Goal: Information Seeking & Learning: Find specific fact

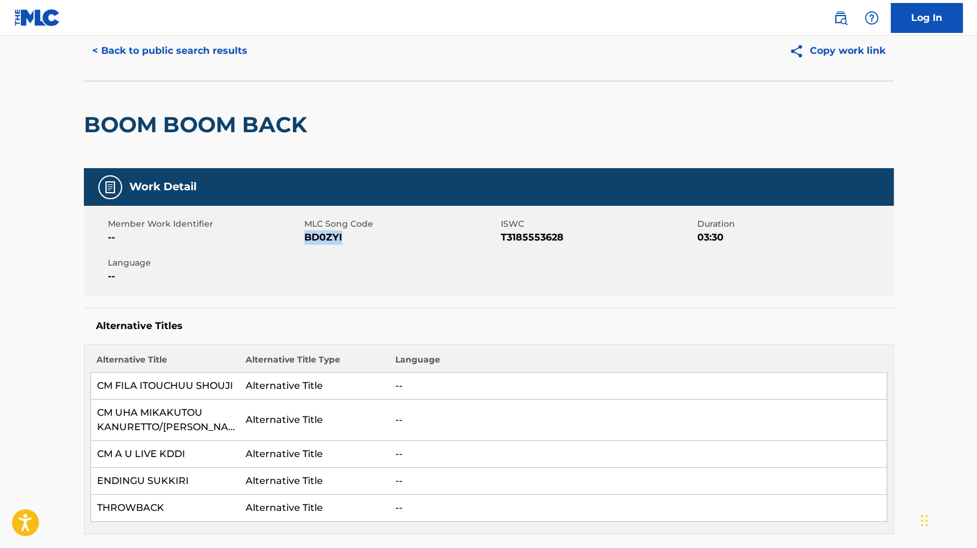
click at [210, 45] on button "< Back to public search results" at bounding box center [170, 51] width 172 height 30
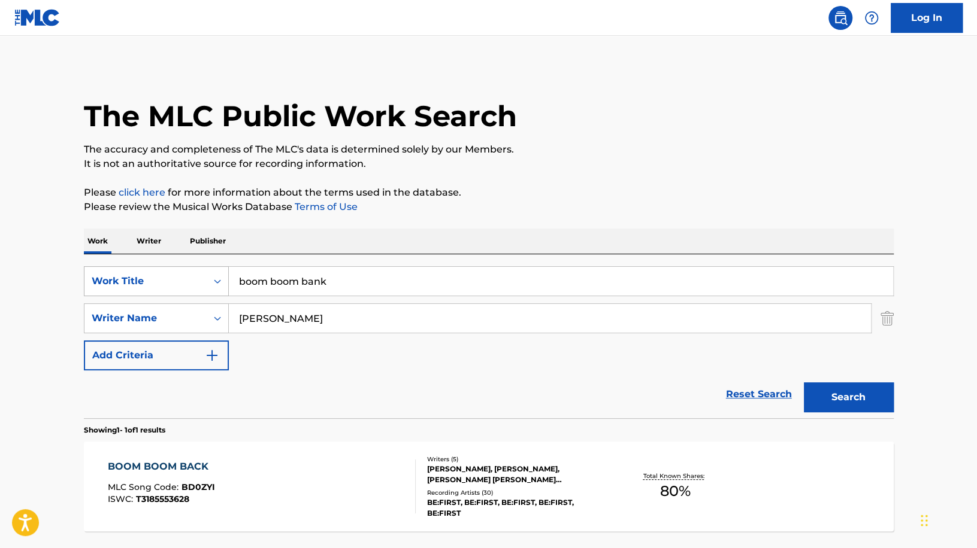
drag, startPoint x: 337, startPoint y: 277, endPoint x: 168, endPoint y: 278, distance: 168.3
click at [168, 278] on div "SearchWithCriteria706dcc8b-965a-413d-9652-ea001911db56 Work Title boom boom bank" at bounding box center [489, 281] width 810 height 30
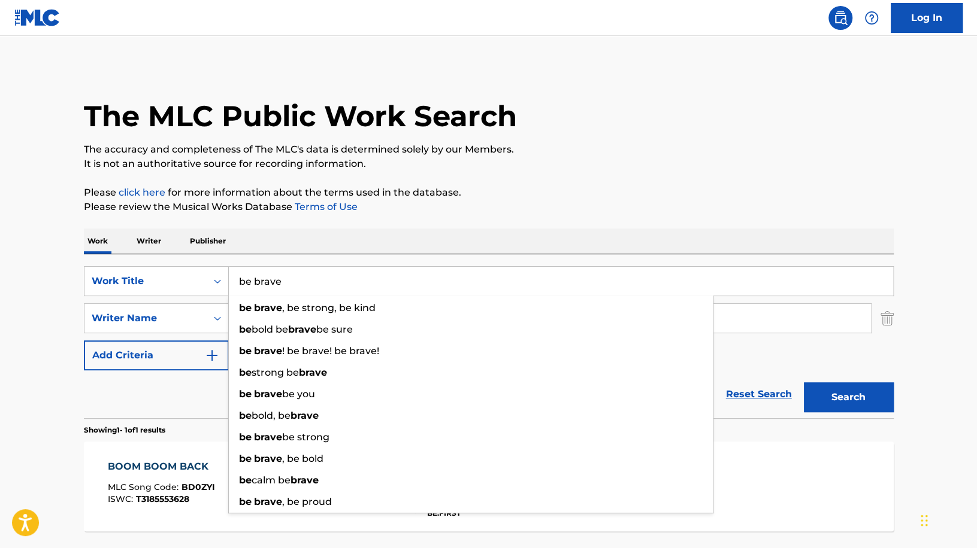
type input "be brave"
click at [519, 192] on p "Please click here for more information about the terms used in the database." at bounding box center [489, 193] width 810 height 14
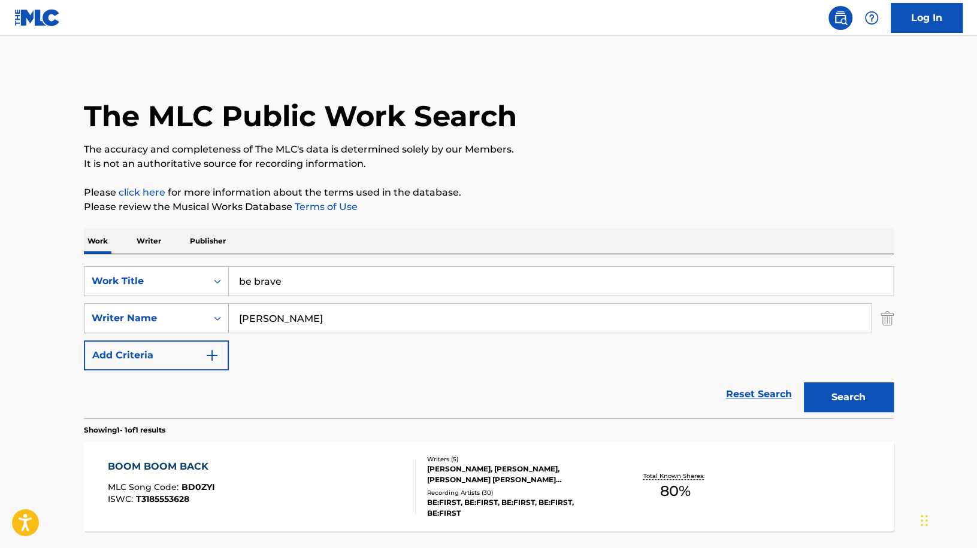
drag, startPoint x: 296, startPoint y: 317, endPoint x: 125, endPoint y: 304, distance: 171.7
click at [125, 304] on div "SearchWithCriteria3bc730e6-e9ec-4ab1-8dab-b26fcac96a56 Writer Name [PERSON_NAME]" at bounding box center [489, 319] width 810 height 30
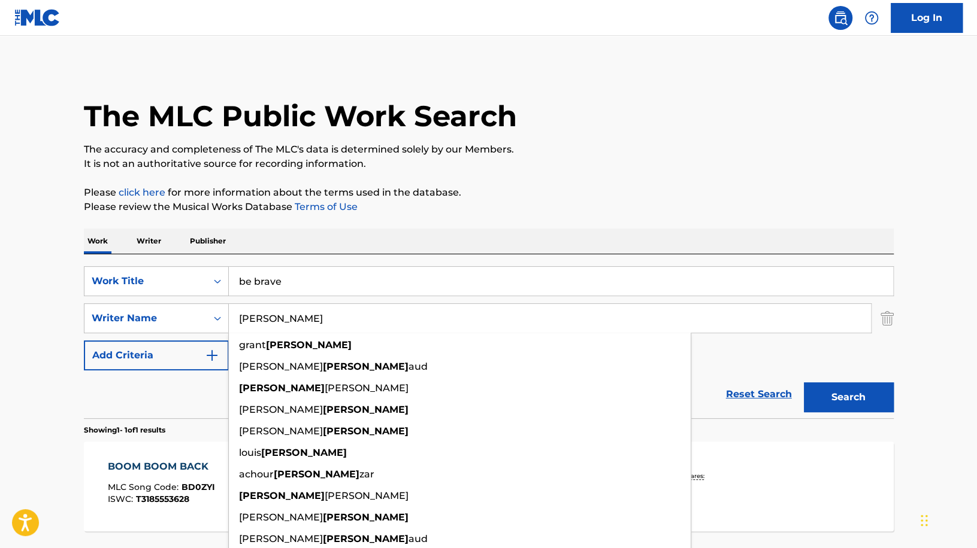
paste input "Yamaguchi"
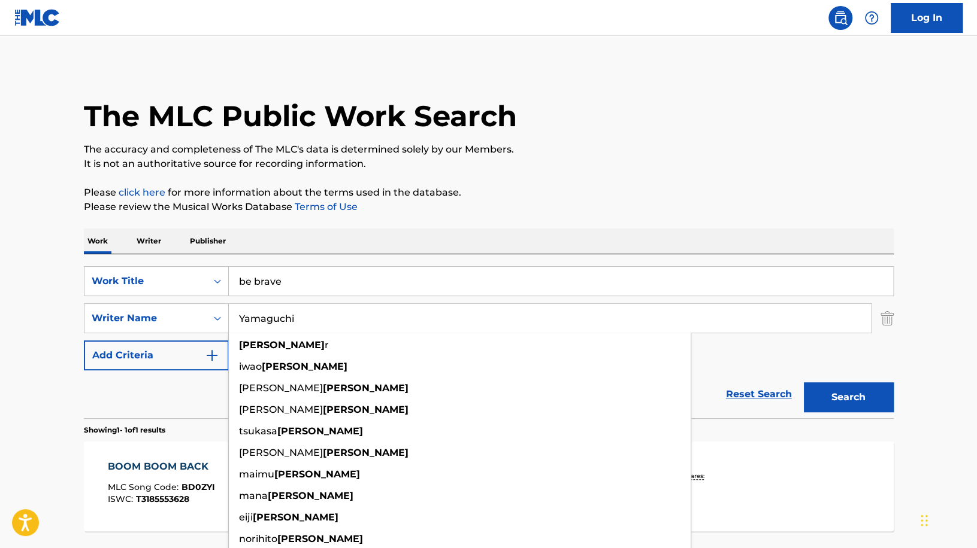
type input "Yamaguchi"
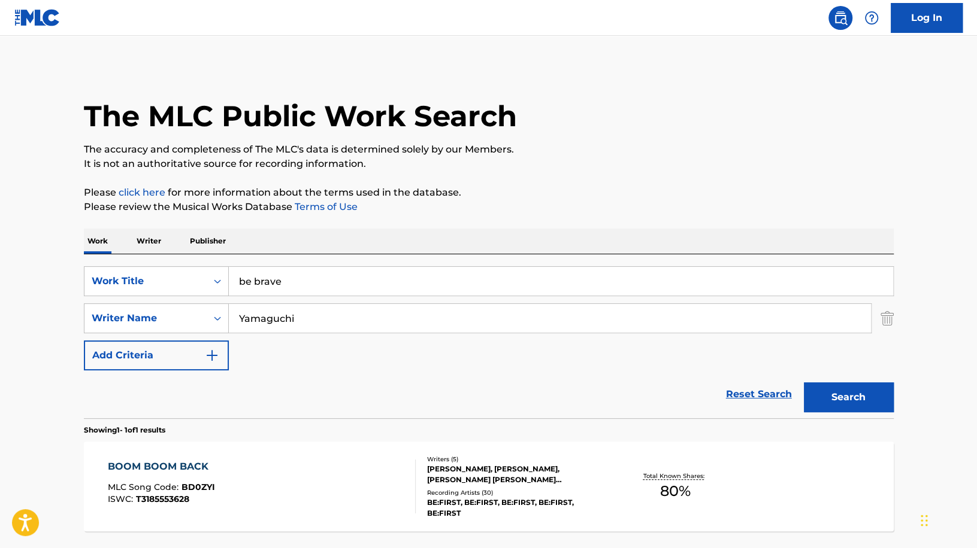
click at [865, 394] on button "Search" at bounding box center [849, 398] width 90 height 30
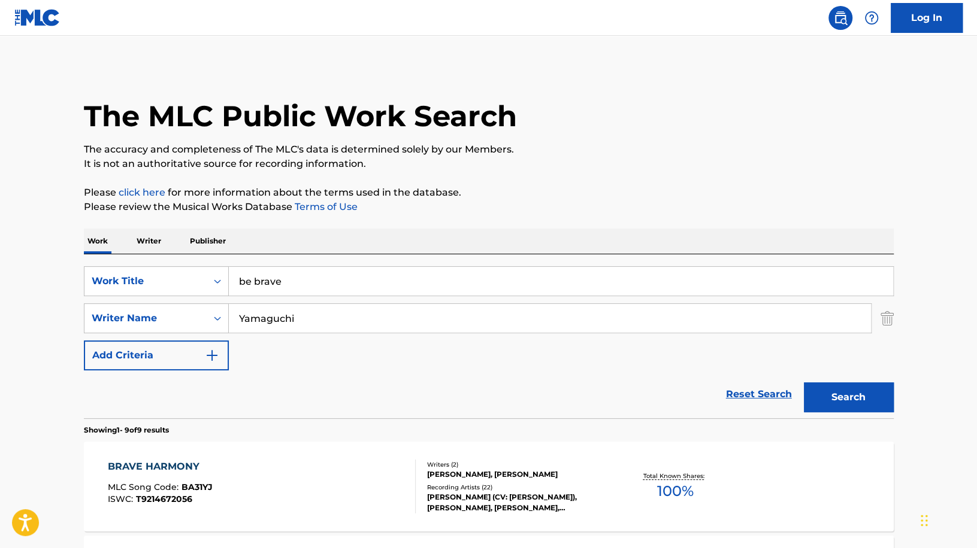
click at [511, 483] on div "Recording Artists ( 22 )" at bounding box center [517, 487] width 181 height 9
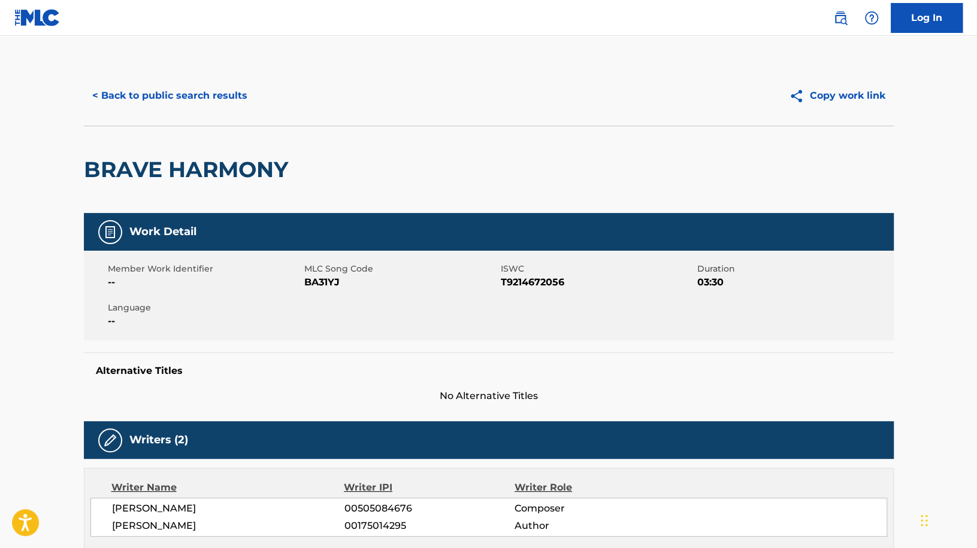
click at [128, 103] on button "< Back to public search results" at bounding box center [170, 96] width 172 height 30
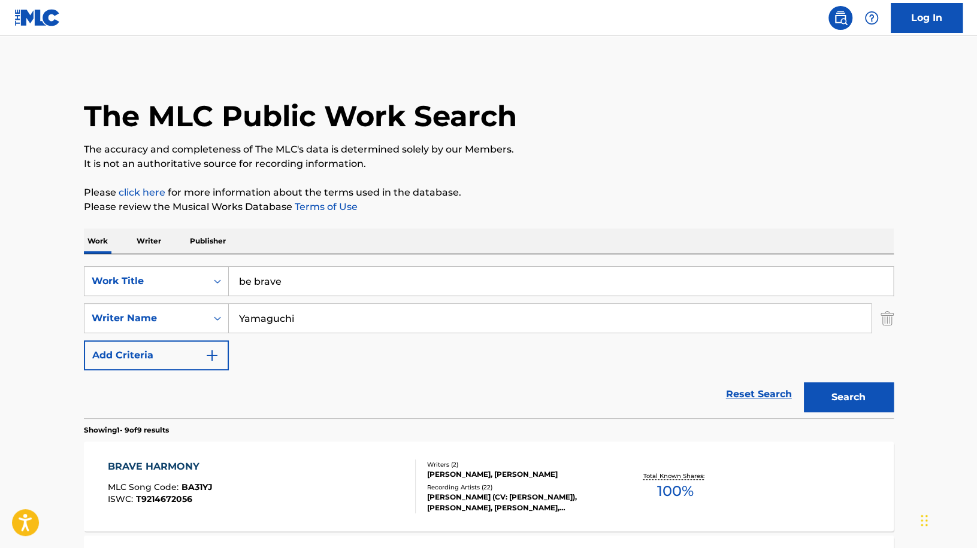
click at [286, 281] on input "be brave" at bounding box center [561, 281] width 664 height 29
type input "be brave!"
click at [804, 383] on button "Search" at bounding box center [849, 398] width 90 height 30
click at [490, 499] on div "[PERSON_NAME] (CV: [PERSON_NAME]), [PERSON_NAME], [PERSON_NAME],[PERSON_NAME] (…" at bounding box center [517, 503] width 181 height 22
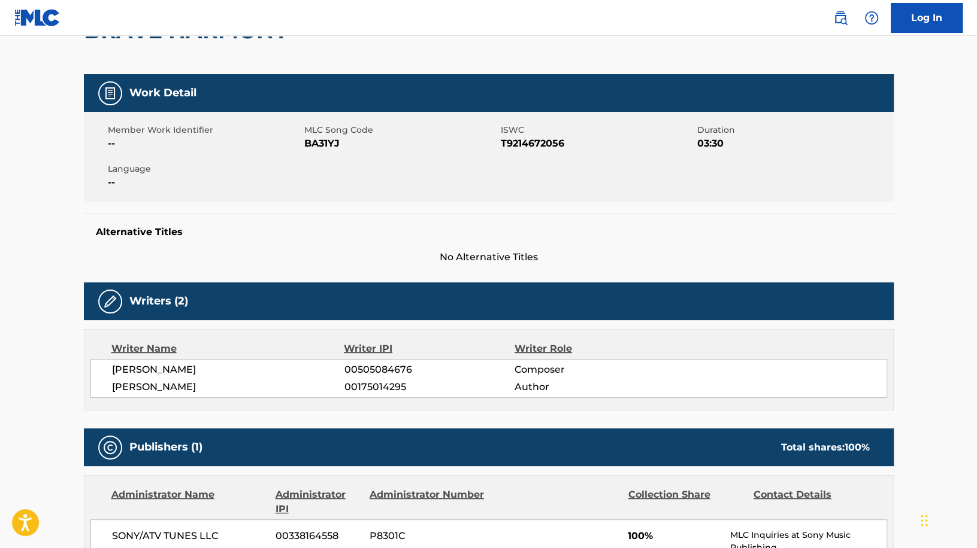
scroll to position [189, 0]
